Goal: Task Accomplishment & Management: Manage account settings

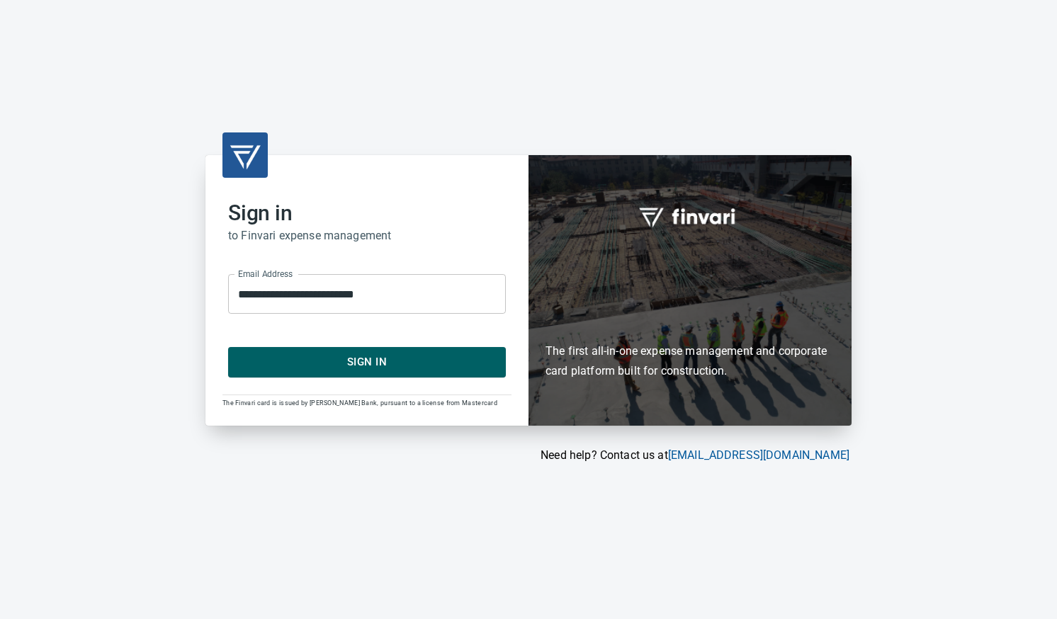
click at [404, 366] on span "Sign In" at bounding box center [367, 362] width 247 height 18
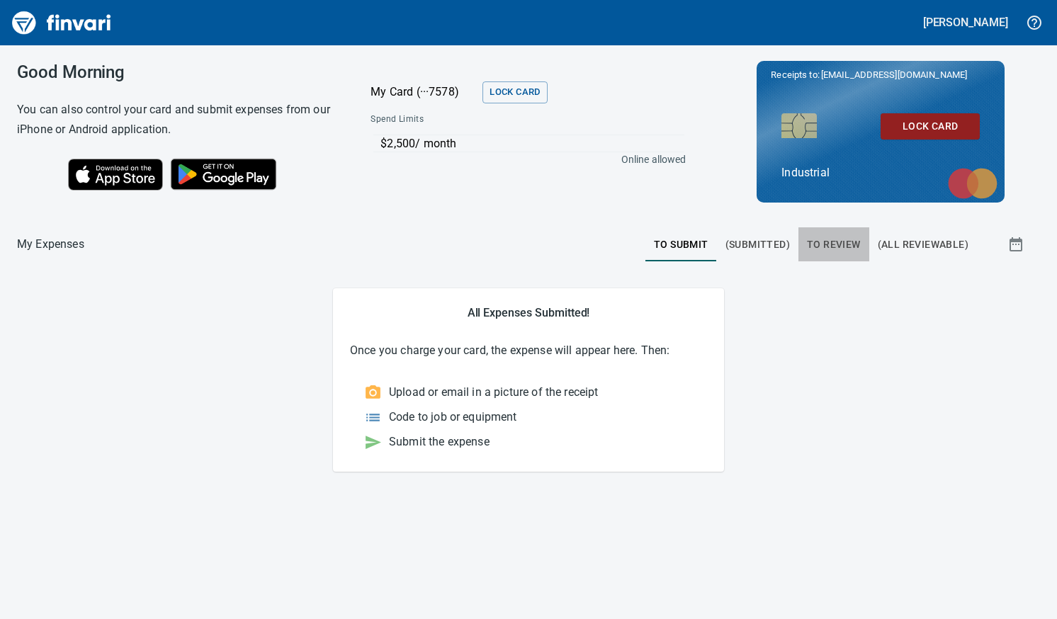
click at [835, 243] on span "To Review" at bounding box center [834, 245] width 54 height 18
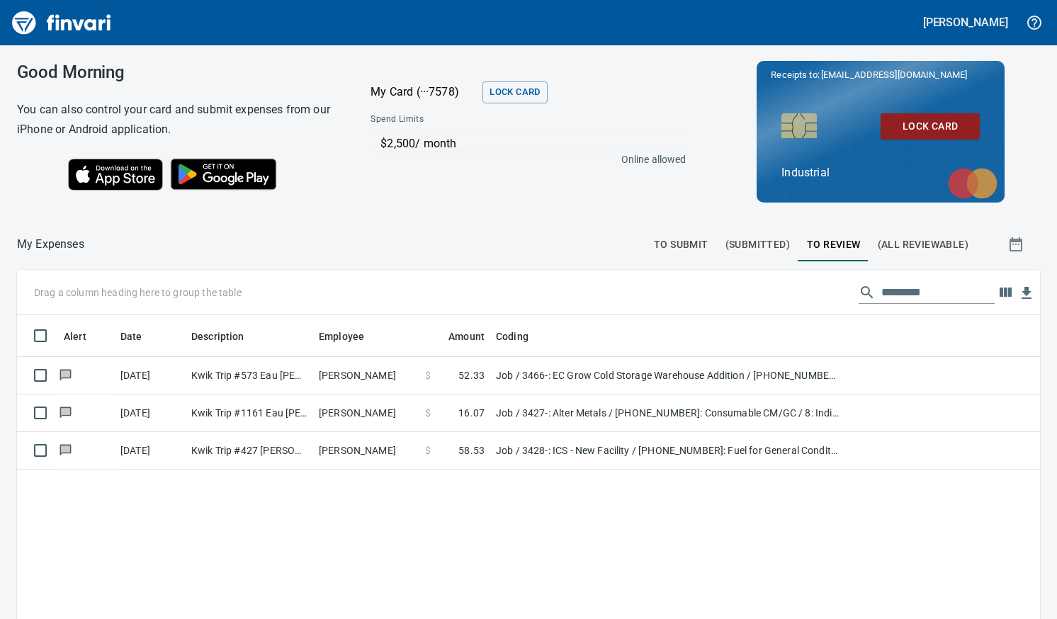
scroll to position [453, 1002]
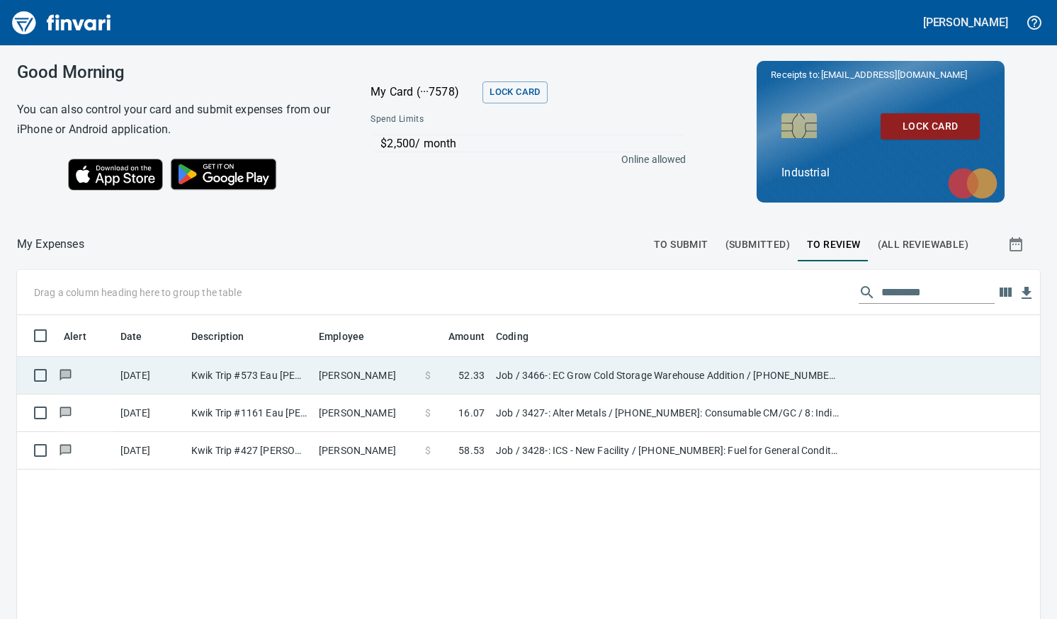
click at [380, 378] on td "Chett Holum" at bounding box center [366, 376] width 106 height 38
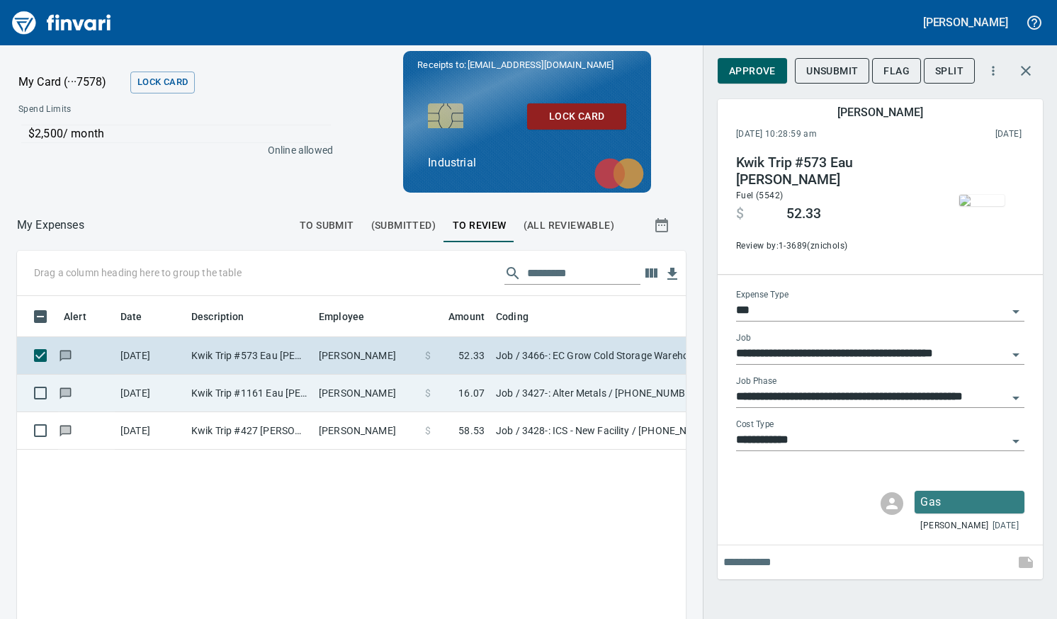
scroll to position [442, 647]
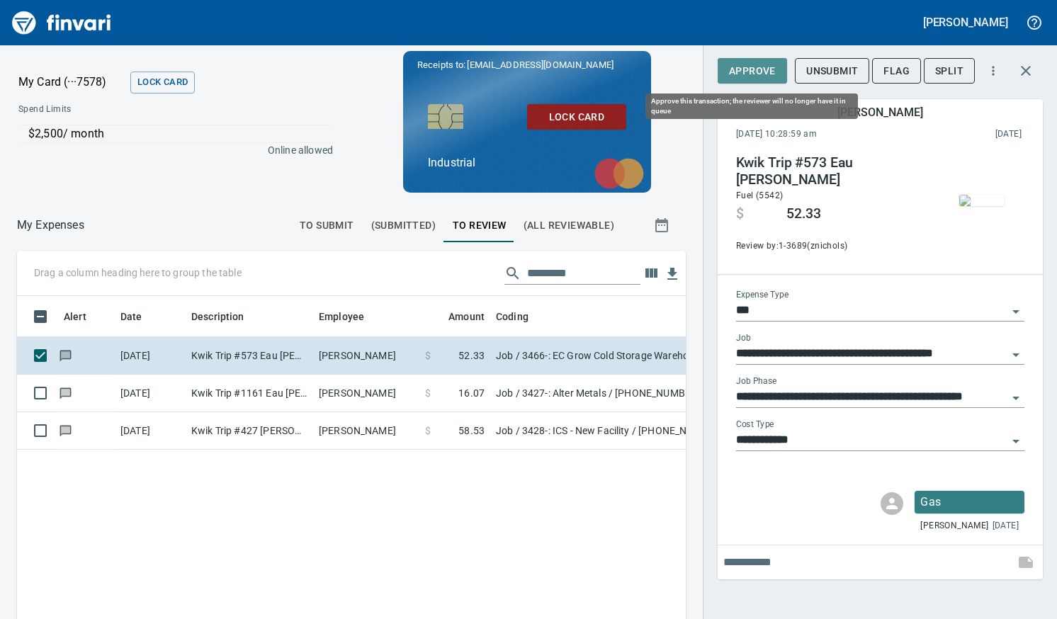
click at [757, 69] on span "Approve" at bounding box center [752, 71] width 47 height 18
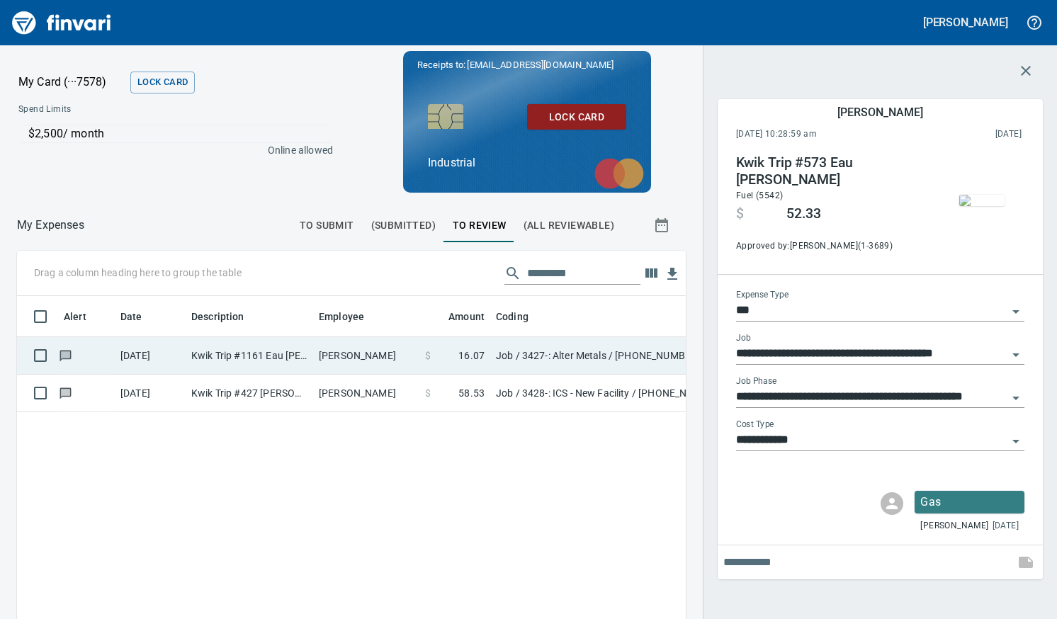
click at [363, 360] on td "Theodore Franko" at bounding box center [366, 356] width 106 height 38
type input "**********"
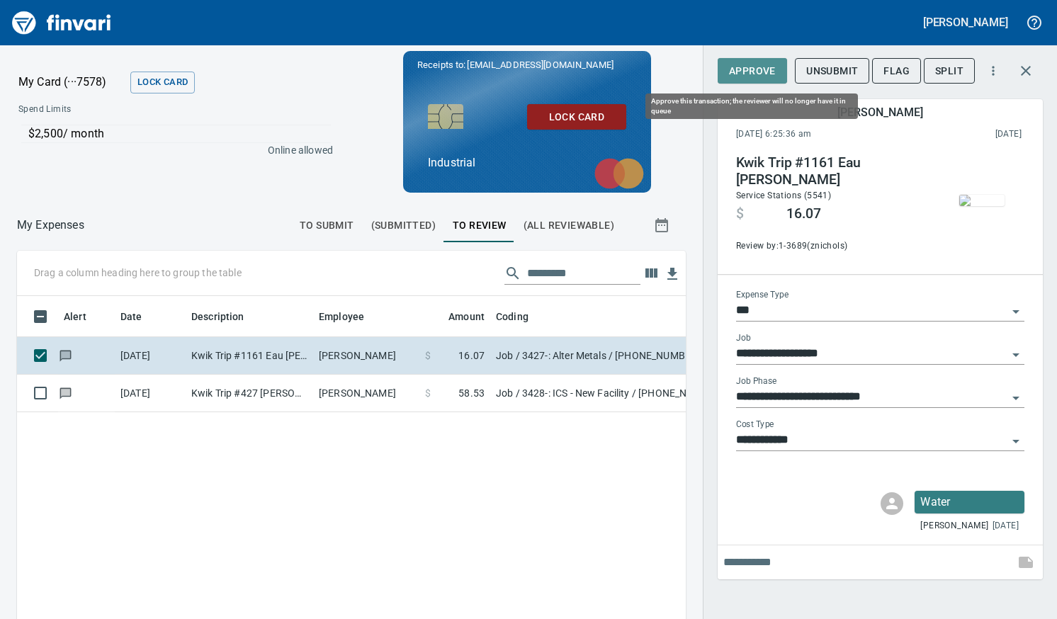
drag, startPoint x: 771, startPoint y: 64, endPoint x: 739, endPoint y: 96, distance: 45.6
click at [771, 64] on span "Approve" at bounding box center [752, 71] width 47 height 18
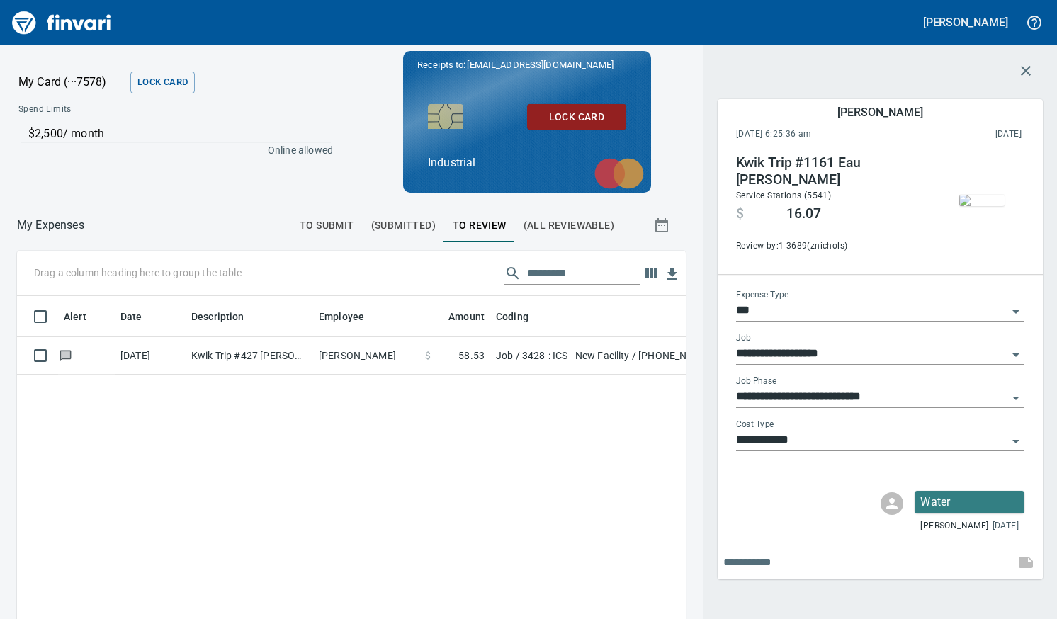
scroll to position [442, 647]
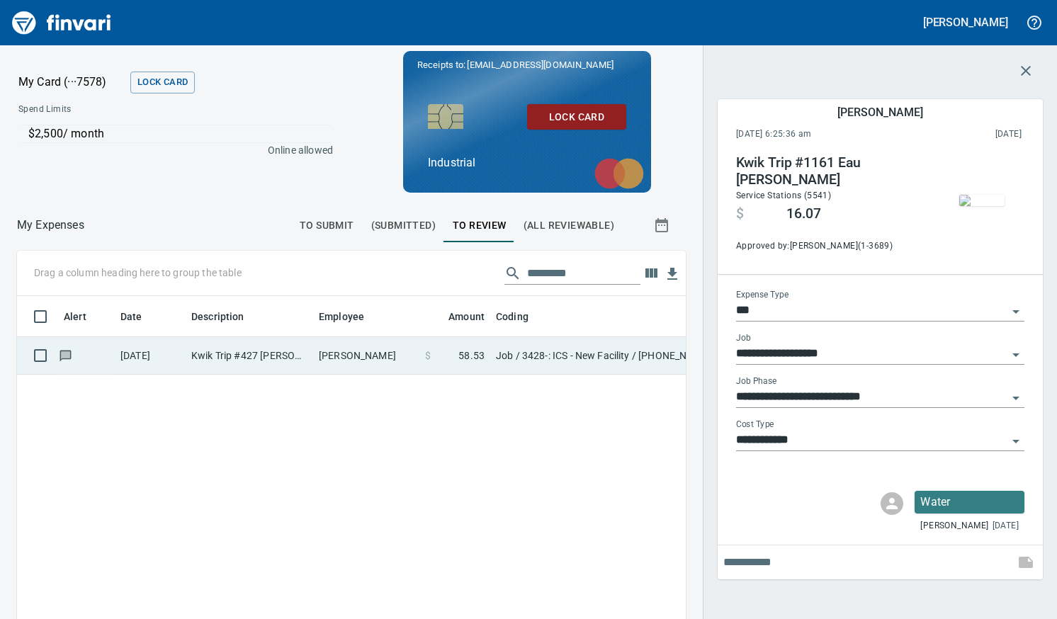
click at [366, 353] on td "Aaron Parpart" at bounding box center [366, 356] width 106 height 38
type input "**********"
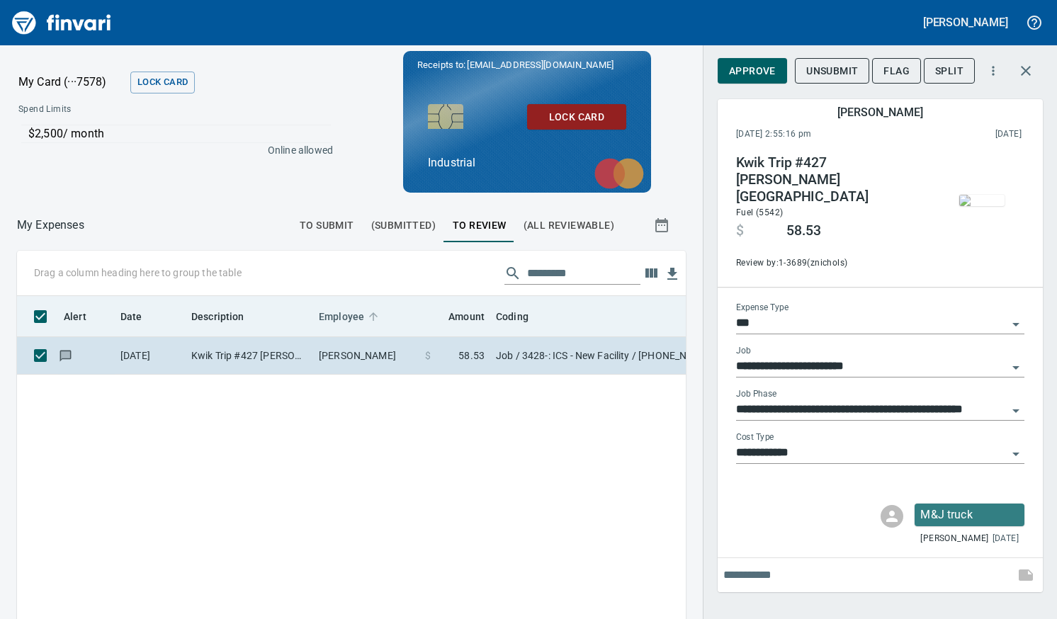
drag, startPoint x: 366, startPoint y: 353, endPoint x: 360, endPoint y: 363, distance: 11.8
click at [360, 363] on td "Aaron Parpart" at bounding box center [366, 356] width 106 height 38
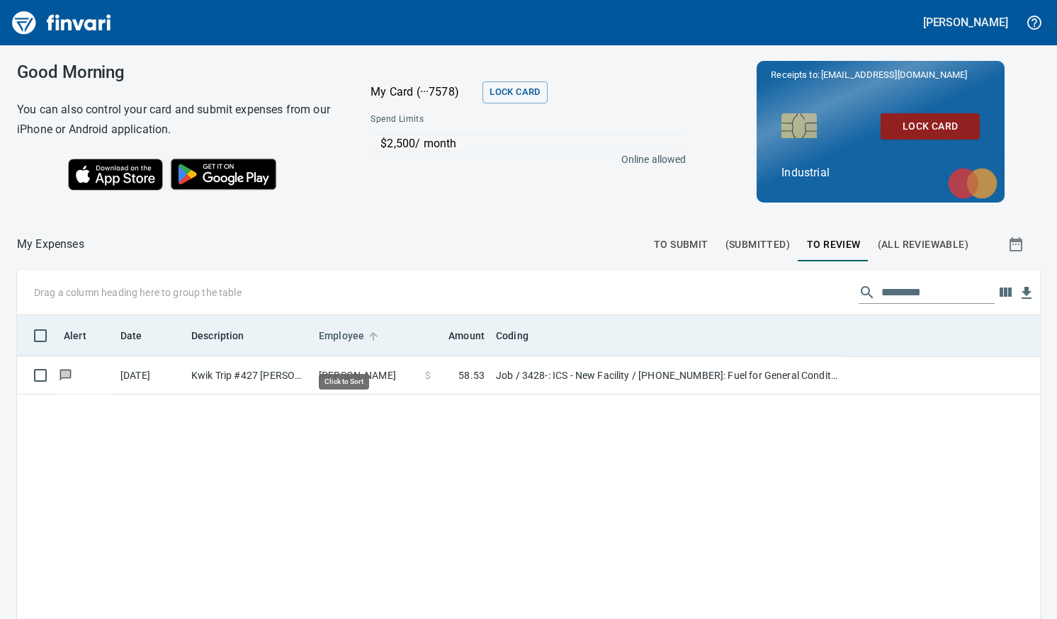
scroll to position [1, 1]
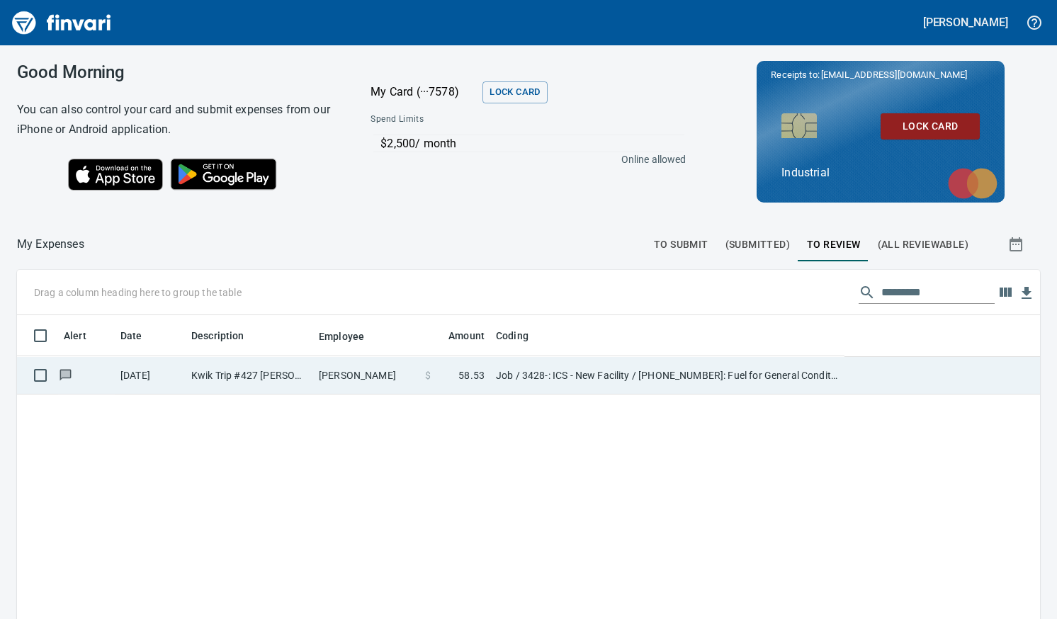
click at [360, 374] on td "Aaron Parpart" at bounding box center [366, 376] width 106 height 38
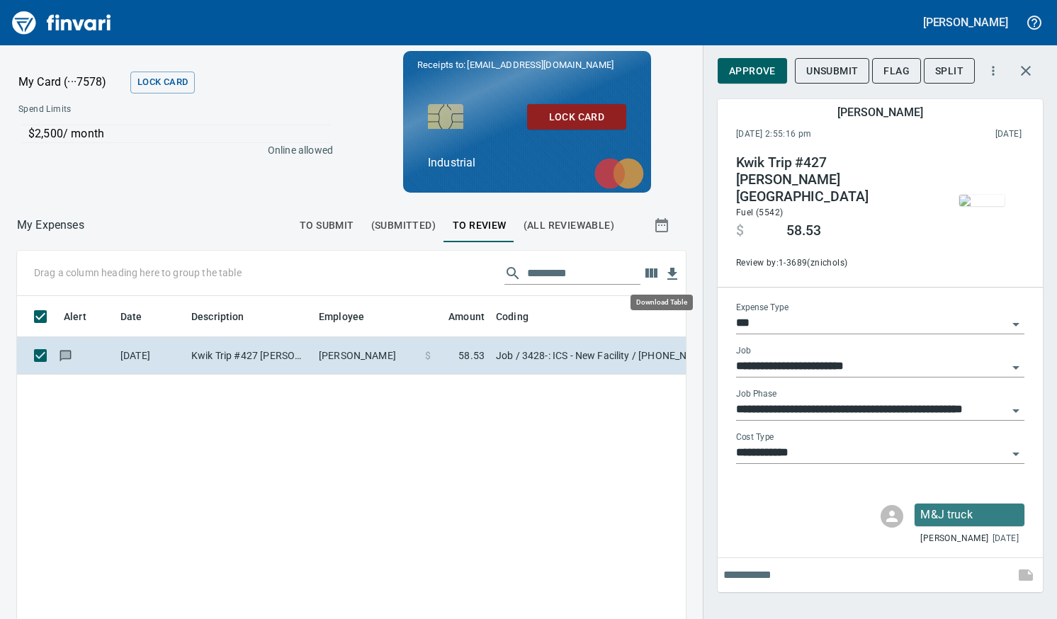
scroll to position [442, 647]
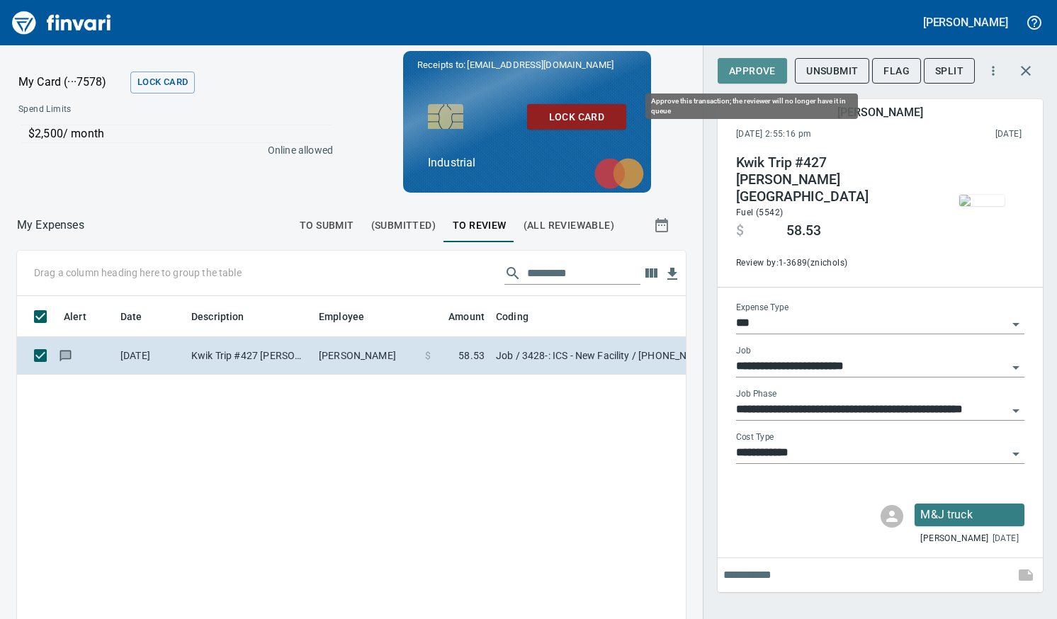
click at [762, 74] on span "Approve" at bounding box center [752, 71] width 47 height 18
